Goal: Contribute content: Contribute content

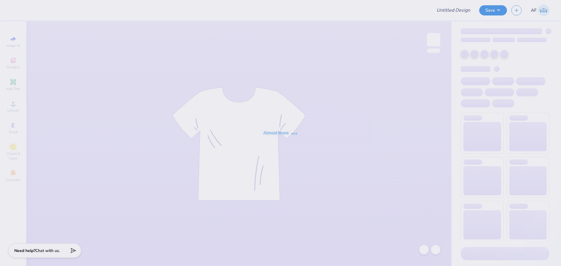
type input "PiKapp GS Fall Rush 25'"
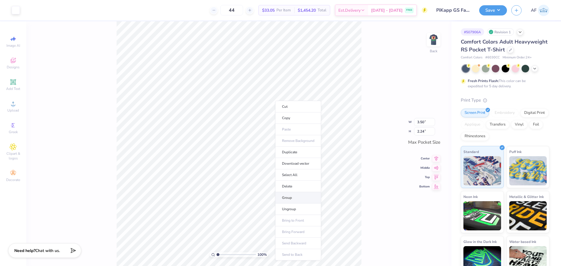
click at [290, 198] on li "Group" at bounding box center [298, 197] width 46 height 11
click at [435, 42] on img at bounding box center [433, 39] width 23 height 23
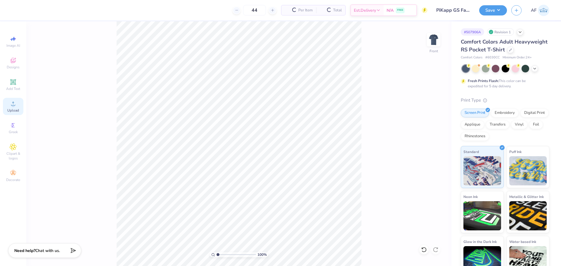
click at [12, 109] on span "Upload" at bounding box center [13, 110] width 12 height 5
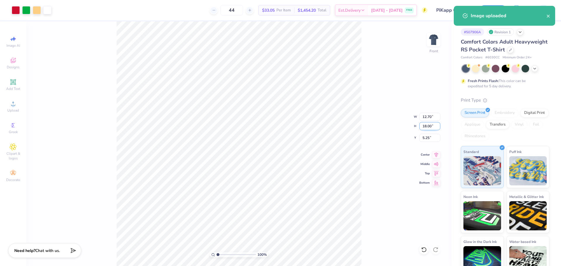
click at [427, 127] on input "18.00" at bounding box center [429, 126] width 21 height 8
type input "15"
type input "10.58"
type input "15.00"
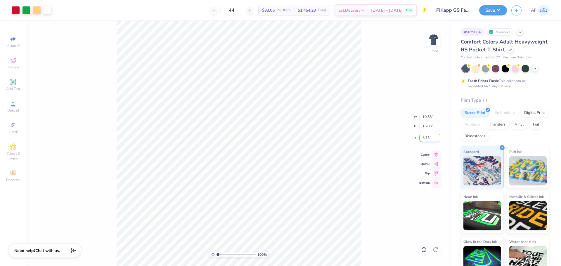
click at [425, 140] on input "6.75" at bounding box center [429, 138] width 21 height 8
type input "3.00"
click at [112, 15] on div "Art colors 44 $33.05 Per Item $1,454.20 Total Est. Delivery [DATE] - [DATE] FRE…" at bounding box center [280, 133] width 561 height 266
click at [501, 11] on button "Save" at bounding box center [493, 9] width 28 height 10
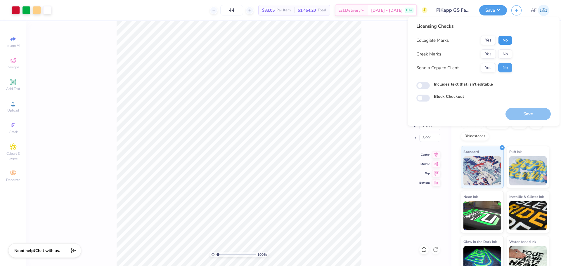
click at [510, 43] on button "No" at bounding box center [505, 40] width 14 height 9
click at [488, 53] on button "Yes" at bounding box center [487, 53] width 15 height 9
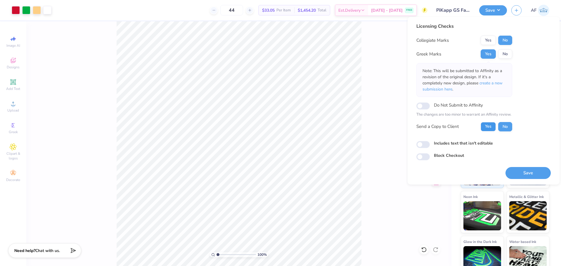
click at [489, 128] on button "Yes" at bounding box center [487, 126] width 15 height 9
click at [516, 170] on button "Save" at bounding box center [527, 173] width 45 height 12
